Goal: Task Accomplishment & Management: Use online tool/utility

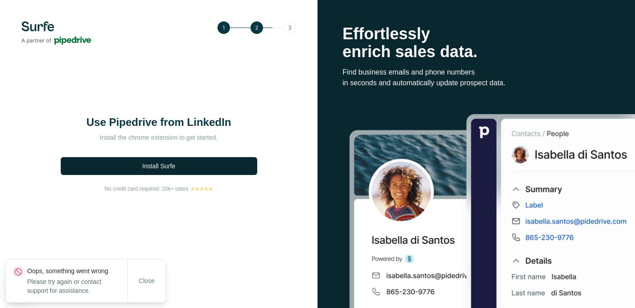
click at [198, 168] on button "Install Surfe" at bounding box center [159, 166] width 197 height 18
